Goal: Task Accomplishment & Management: Manage account settings

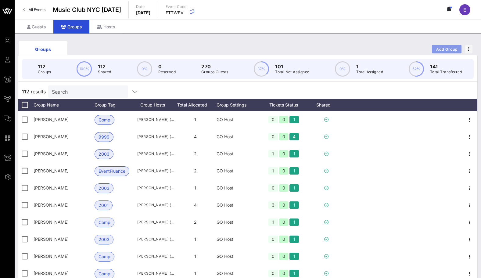
click at [440, 50] on span "Add Group" at bounding box center [447, 49] width 22 height 5
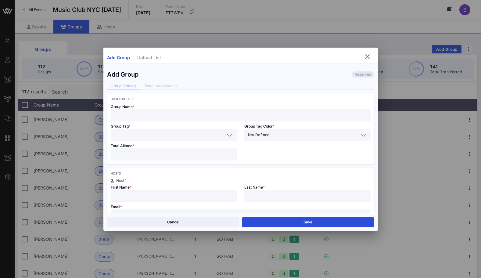
click at [184, 113] on input "text" at bounding box center [240, 115] width 253 height 8
paste input "[PERSON_NAME][EMAIL_ADDRESS][PERSON_NAME][PERSON_NAME][DOMAIN_NAME]"
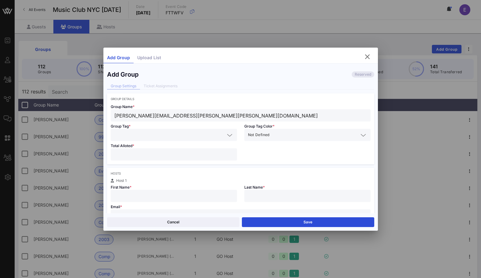
type input "[PERSON_NAME][EMAIL_ADDRESS][PERSON_NAME][PERSON_NAME][DOMAIN_NAME]"
click at [159, 142] on div "Total Alloted *" at bounding box center [174, 152] width 134 height 23
click at [159, 138] on input "text" at bounding box center [169, 135] width 110 height 8
type input "Co"
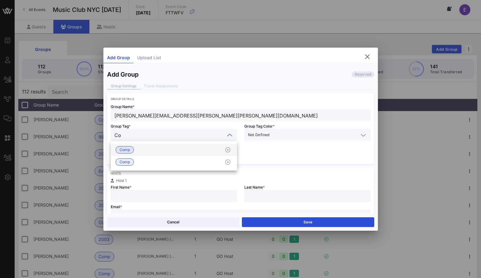
click at [153, 148] on div "Comp" at bounding box center [174, 150] width 126 height 12
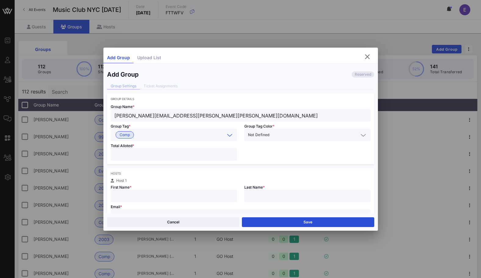
click at [151, 156] on input "number" at bounding box center [173, 154] width 119 height 8
type input "*"
click at [147, 193] on input "text" at bounding box center [173, 196] width 119 height 8
type input "[PERSON_NAME]"
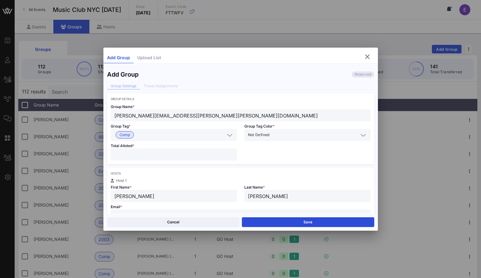
scroll to position [6, 0]
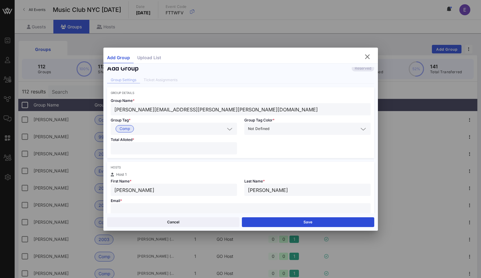
paste input "[PERSON_NAME][EMAIL_ADDRESS][PERSON_NAME][PERSON_NAME][DOMAIN_NAME]"
type input "[PERSON_NAME][EMAIL_ADDRESS][PERSON_NAME][PERSON_NAME][DOMAIN_NAME]"
click at [167, 109] on input "[PERSON_NAME][EMAIL_ADDRESS][PERSON_NAME][PERSON_NAME][DOMAIN_NAME]" at bounding box center [240, 109] width 253 height 8
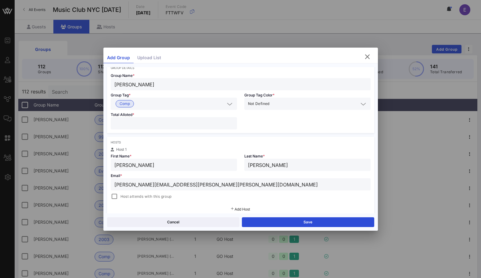
scroll to position [52, 0]
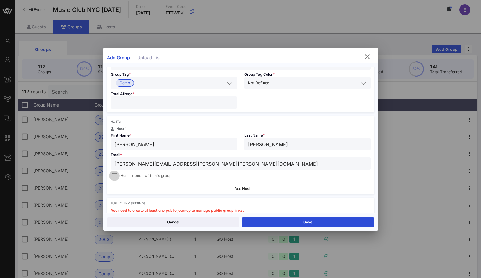
type input "[PERSON_NAME]"
click at [115, 178] on div at bounding box center [114, 175] width 9 height 9
click at [278, 221] on button "Save" at bounding box center [308, 222] width 132 height 10
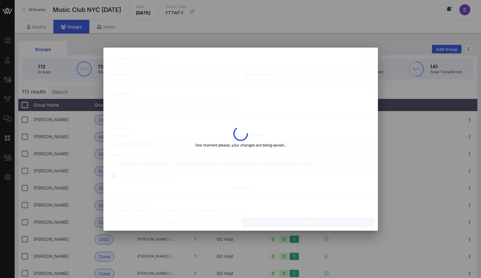
type input "[PERSON_NAME][EMAIL_ADDRESS][PERSON_NAME][PERSON_NAME][DOMAIN_NAME]"
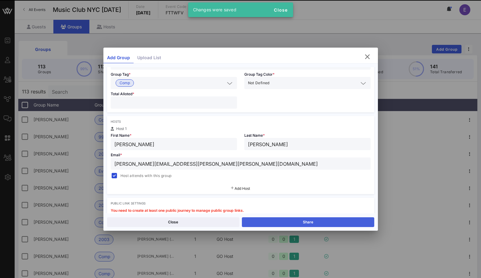
click at [278, 221] on button "Share" at bounding box center [308, 222] width 132 height 10
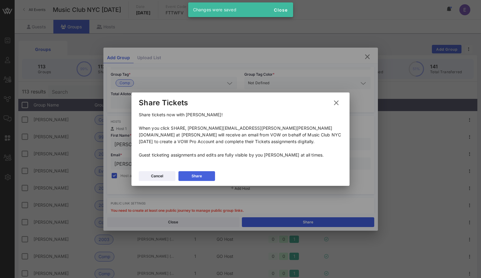
click at [205, 171] on button "Share" at bounding box center [196, 176] width 37 height 10
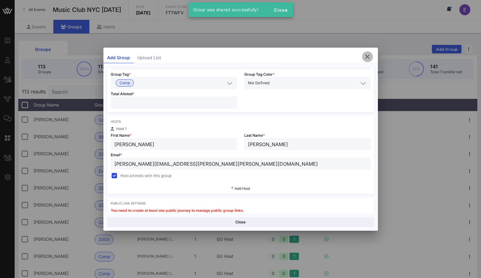
click at [367, 56] on icon "button" at bounding box center [367, 56] width 7 height 7
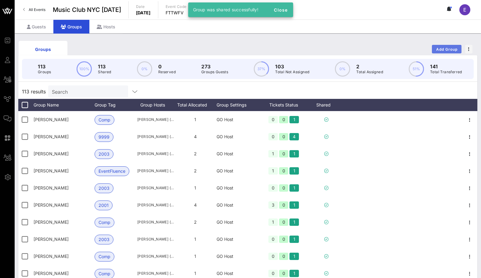
click at [433, 51] on button "Add Group" at bounding box center [447, 49] width 30 height 9
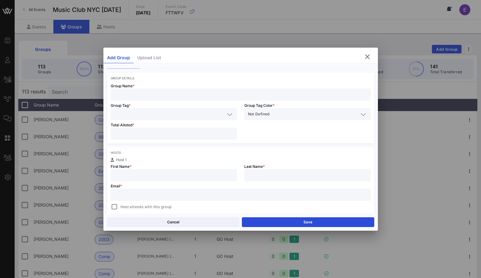
scroll to position [21, 0]
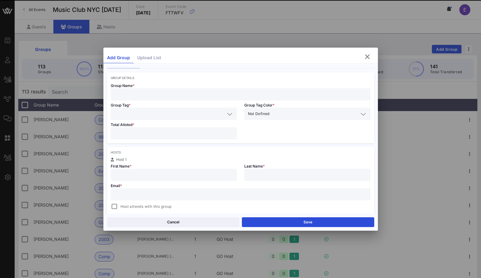
click at [209, 192] on input "text" at bounding box center [240, 194] width 253 height 8
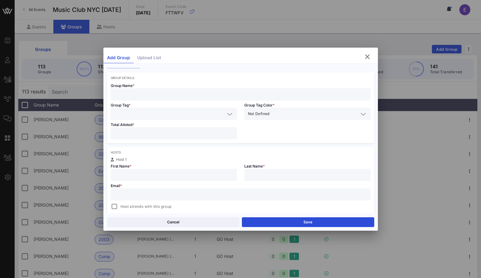
click at [209, 192] on input "text" at bounding box center [240, 194] width 253 height 8
paste input "[EMAIL_ADDRESS][DOMAIN_NAME]"
type input "[EMAIL_ADDRESS][DOMAIN_NAME]"
click at [183, 176] on input "text" at bounding box center [173, 175] width 119 height 8
type input "[PERSON_NAME]"
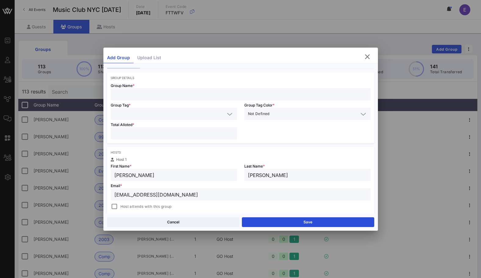
type input "[PERSON_NAME]"
click at [149, 93] on input "text" at bounding box center [240, 94] width 253 height 8
type input "E"
type input "[PERSON_NAME]"
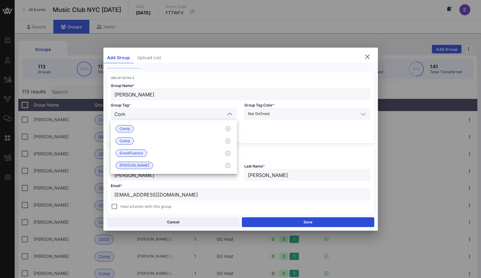
type input "Comp"
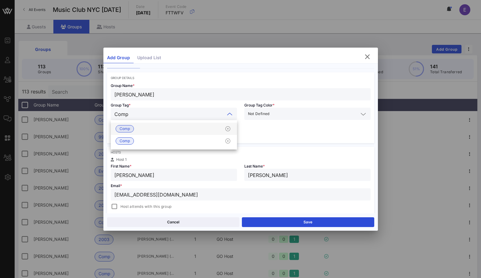
click at [149, 134] on div "Comp" at bounding box center [174, 129] width 126 height 12
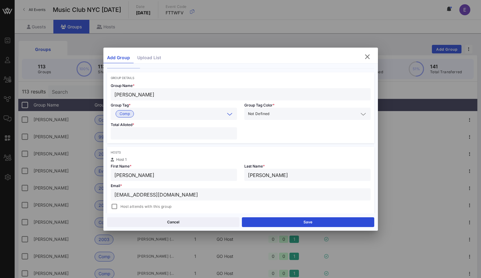
click at [147, 134] on input "number" at bounding box center [173, 133] width 119 height 8
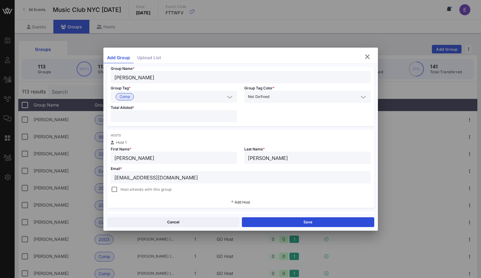
scroll to position [40, 0]
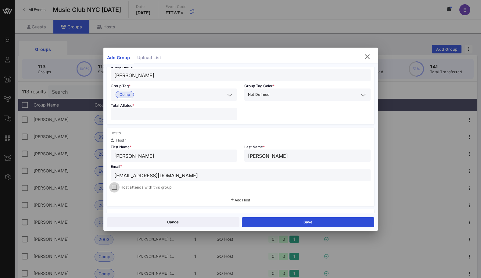
type input "*"
click at [114, 188] on div at bounding box center [114, 187] width 9 height 9
click at [269, 224] on button "Save" at bounding box center [308, 222] width 132 height 10
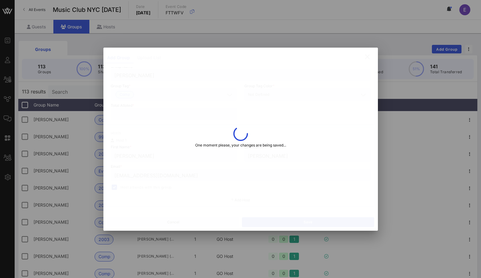
type input "[EMAIL_ADDRESS][DOMAIN_NAME]"
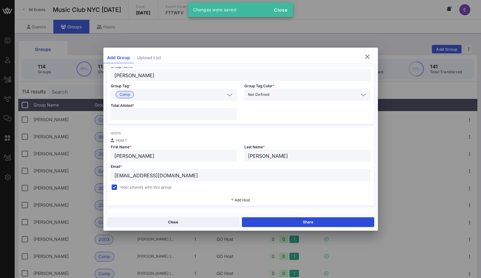
click at [269, 230] on div "Close Share" at bounding box center [240, 221] width 274 height 17
click at [269, 219] on button "Share" at bounding box center [308, 222] width 132 height 10
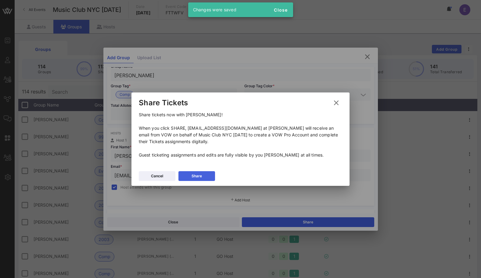
click at [207, 173] on button "Share" at bounding box center [196, 176] width 37 height 10
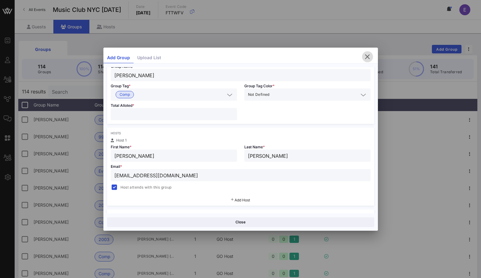
click at [364, 55] on icon "button" at bounding box center [367, 56] width 7 height 7
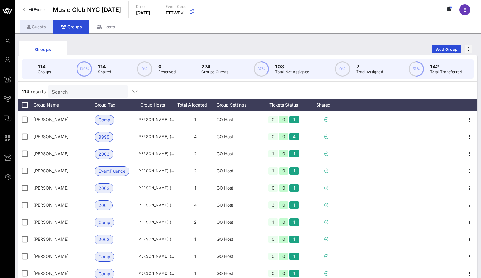
click at [34, 26] on div "Guests" at bounding box center [37, 27] width 34 height 14
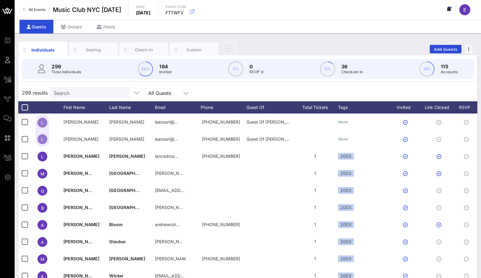
click at [34, 26] on div "Guests" at bounding box center [37, 27] width 34 height 14
click at [187, 38] on div "Individuals Seating Check-In Custom Add Guests 299 Total Individuals 64% 194 In…" at bounding box center [248, 167] width 466 height 269
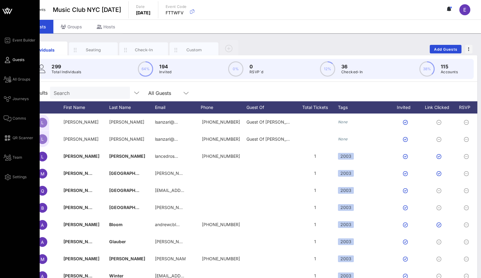
click at [11, 114] on div "Event Builder Guests All Groups Journeys Comms QR Scanner Team Settings" at bounding box center [22, 109] width 36 height 144
click at [11, 115] on link "Comms" at bounding box center [15, 118] width 22 height 7
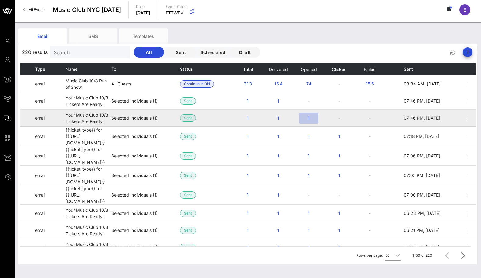
click at [306, 118] on span "1" at bounding box center [309, 117] width 10 height 5
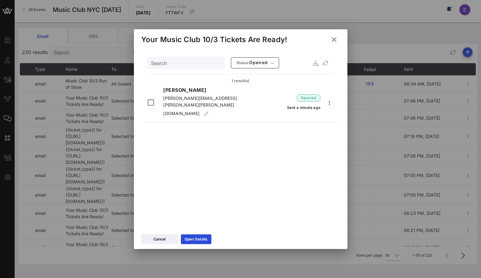
click at [335, 39] on icon at bounding box center [334, 39] width 10 height 9
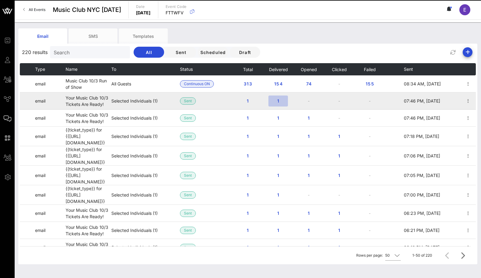
click at [273, 104] on button "1" at bounding box center [278, 100] width 20 height 11
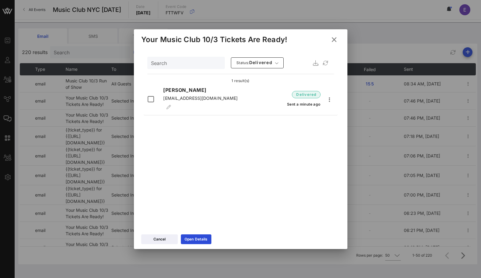
click at [334, 40] on icon at bounding box center [333, 39] width 11 height 11
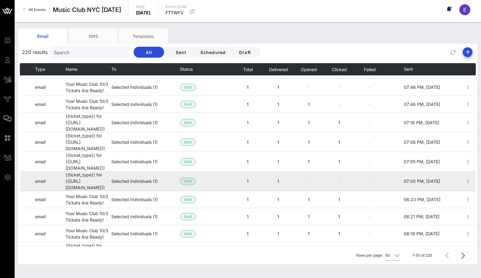
scroll to position [16, 0]
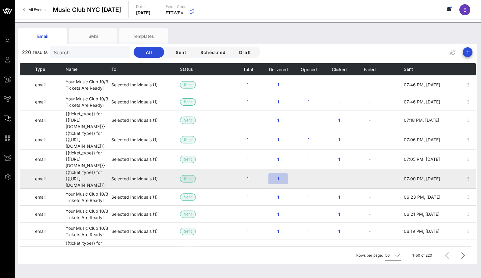
click at [277, 176] on span "1" at bounding box center [278, 178] width 10 height 5
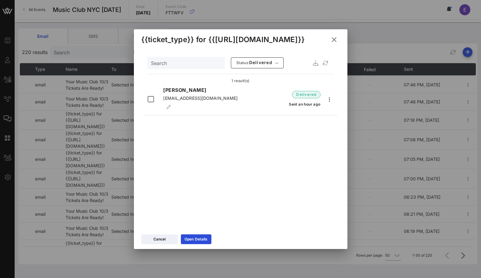
click at [333, 41] on icon at bounding box center [334, 39] width 10 height 11
